Goal: Navigation & Orientation: Find specific page/section

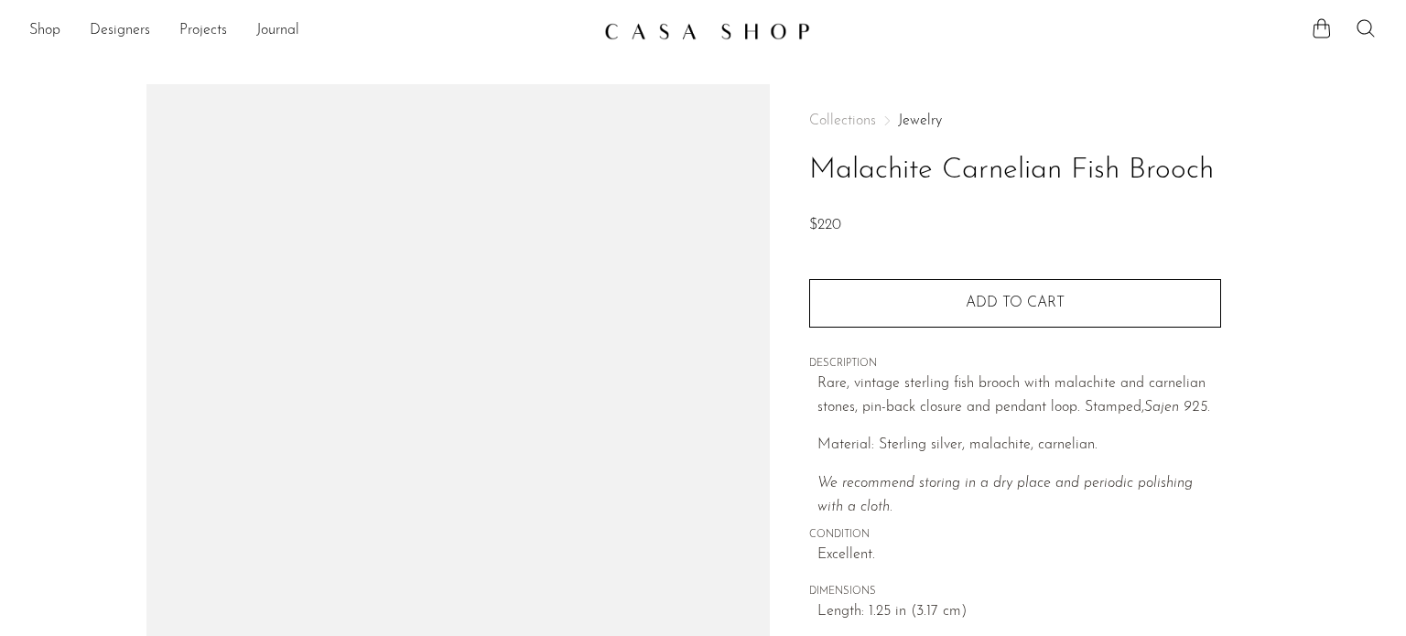
scroll to position [220, 0]
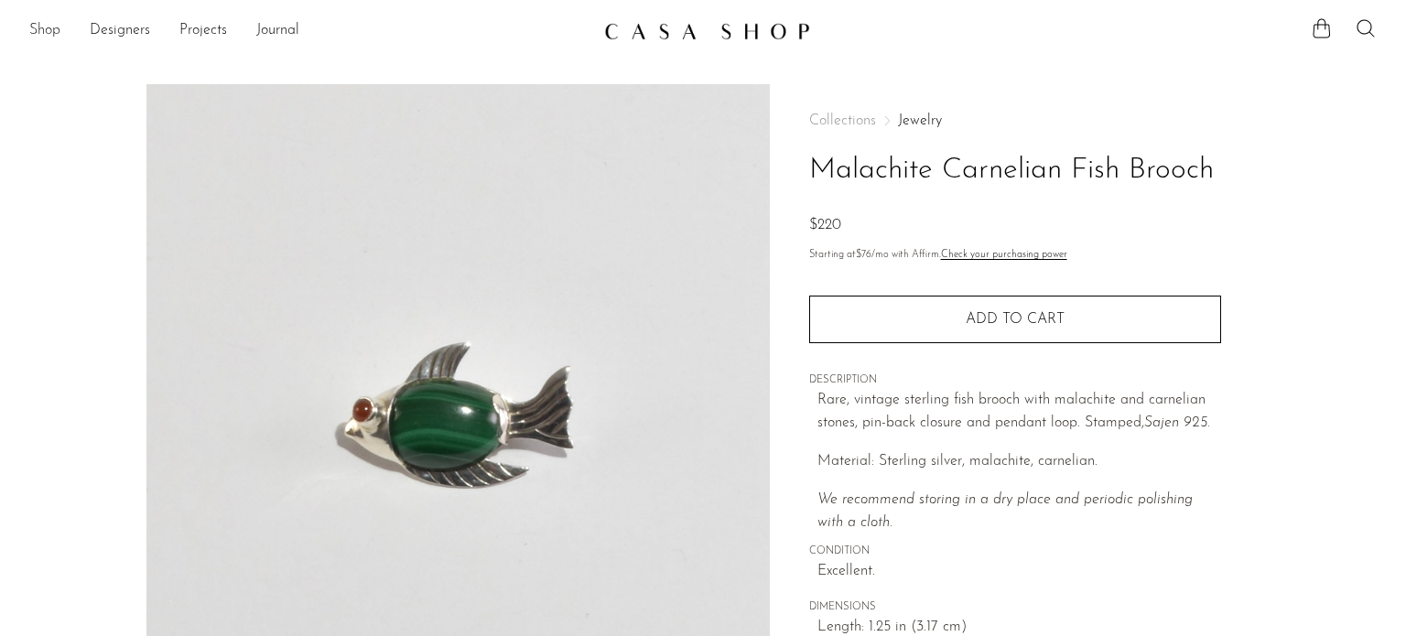
click at [50, 32] on link "Shop" at bounding box center [44, 31] width 31 height 24
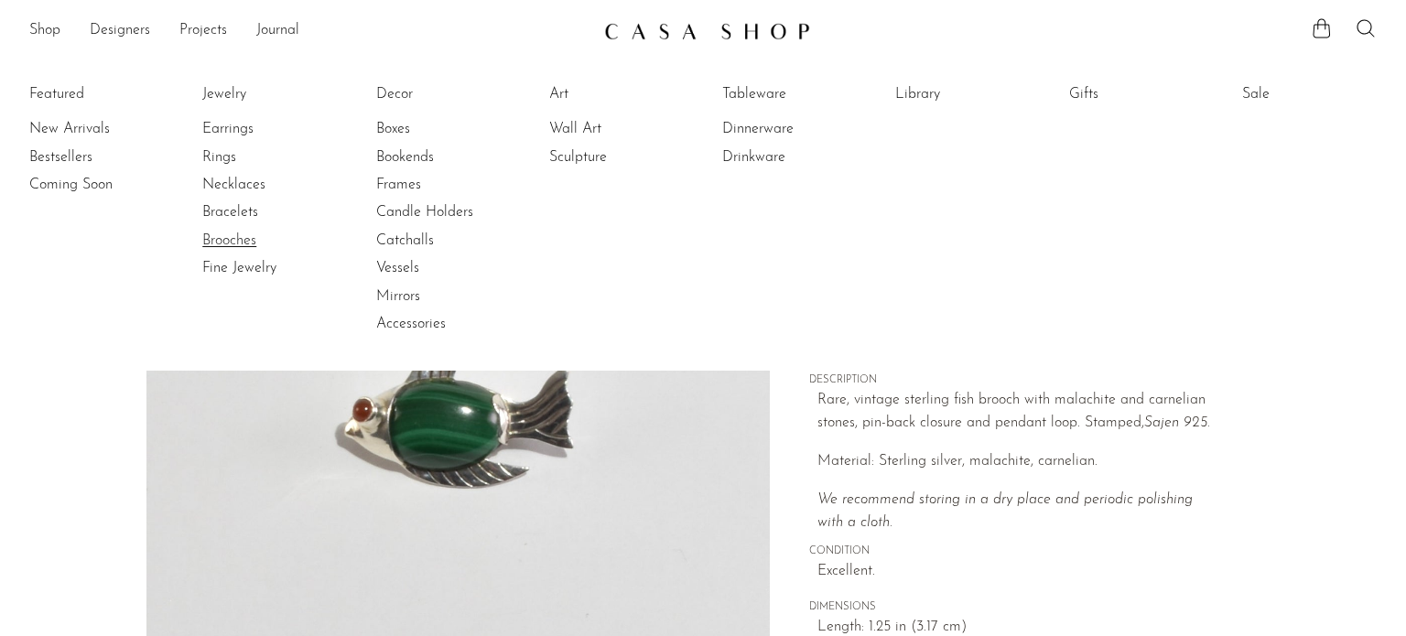
click at [241, 244] on link "Brooches" at bounding box center [270, 241] width 137 height 20
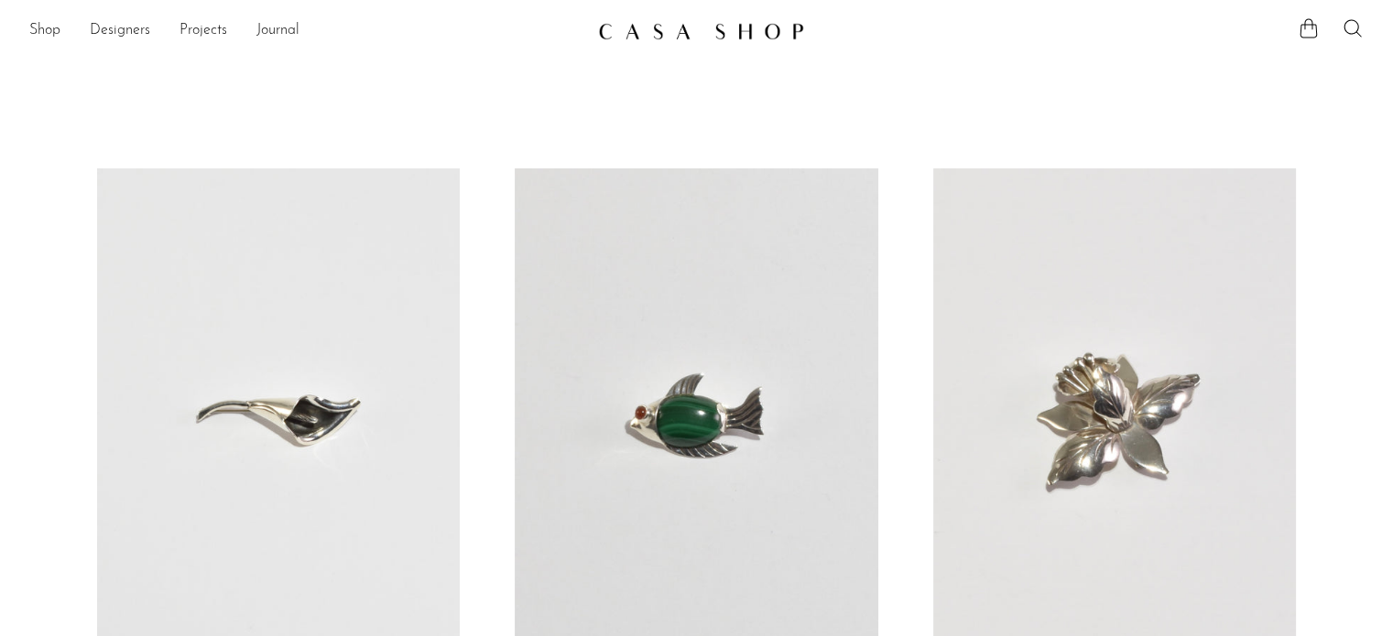
scroll to position [253, 0]
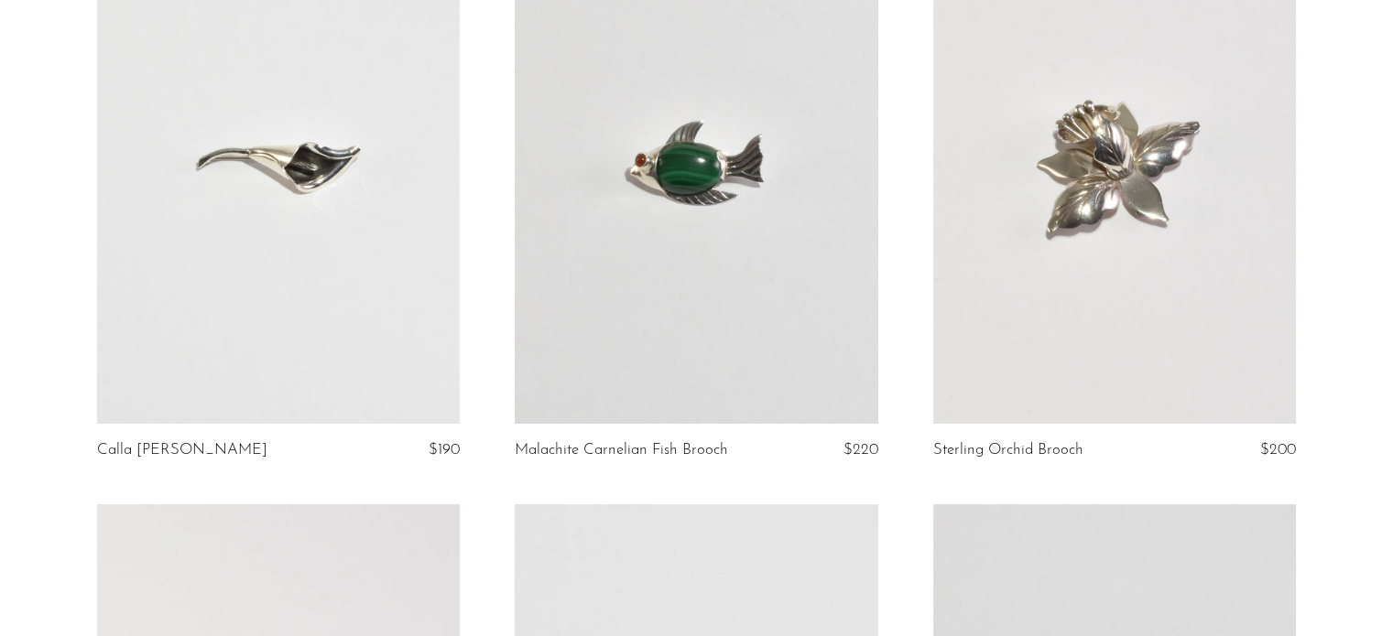
click at [1065, 168] on link at bounding box center [1114, 170] width 363 height 508
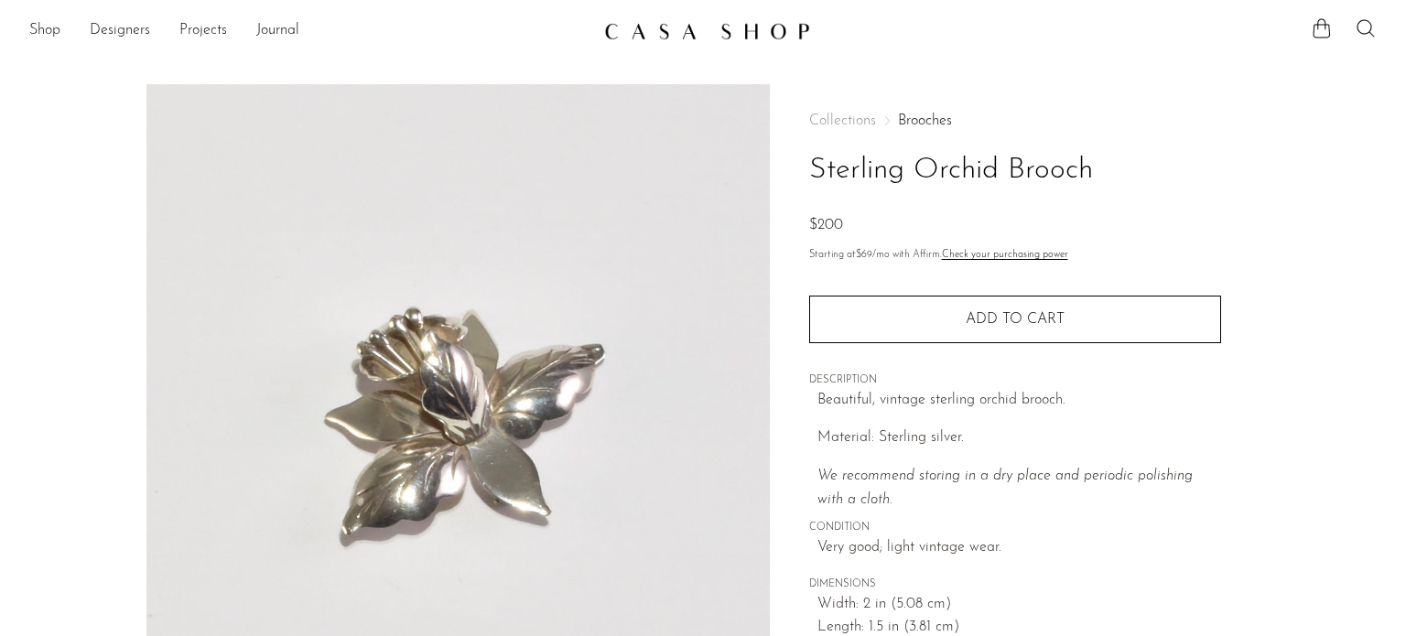
scroll to position [335, 0]
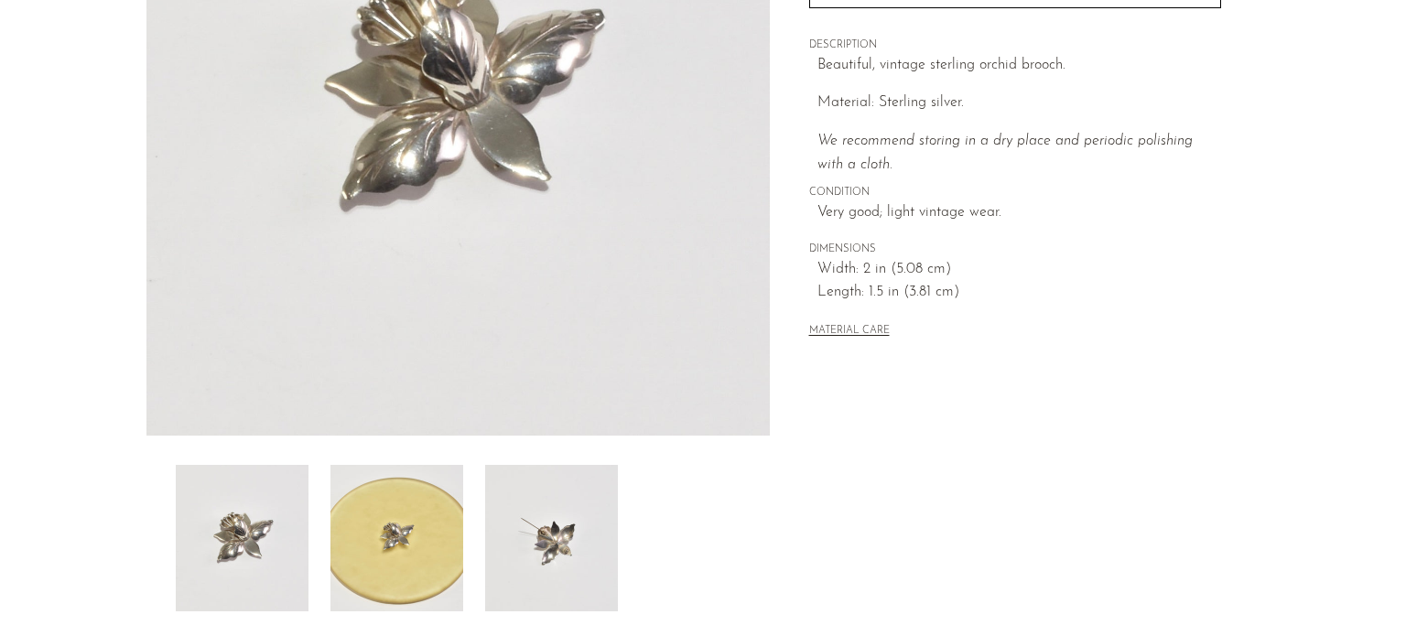
click at [573, 562] on img at bounding box center [551, 538] width 133 height 146
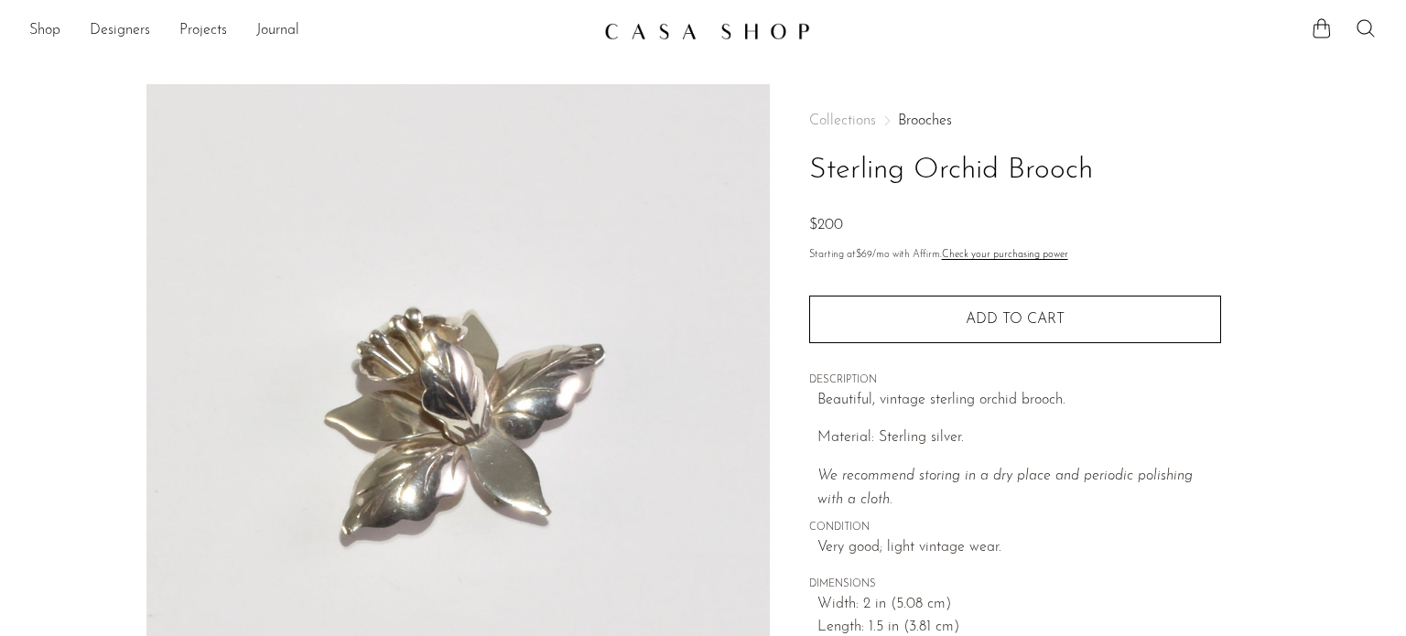
scroll to position [335, 0]
